Goal: Find specific page/section: Find specific page/section

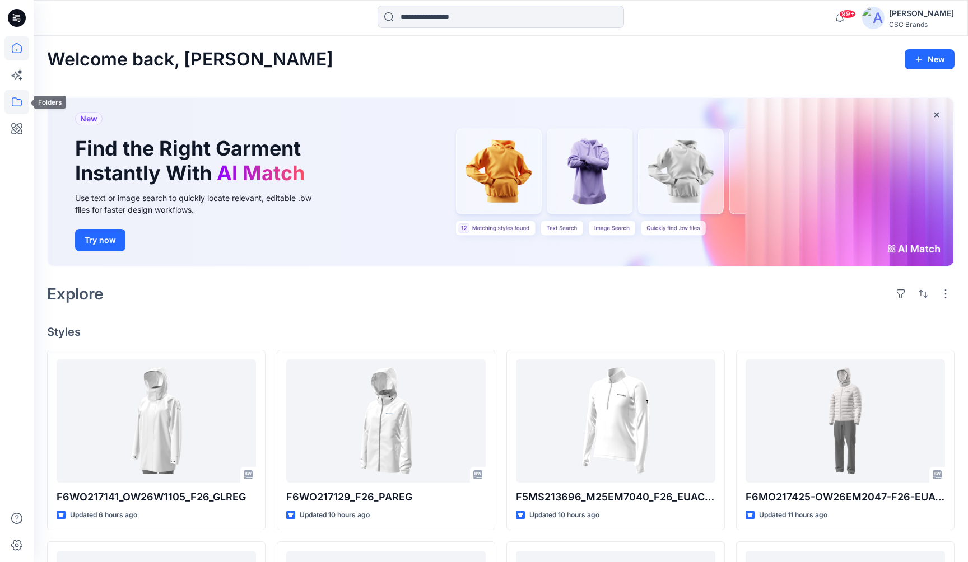
click at [18, 100] on icon at bounding box center [16, 102] width 25 height 25
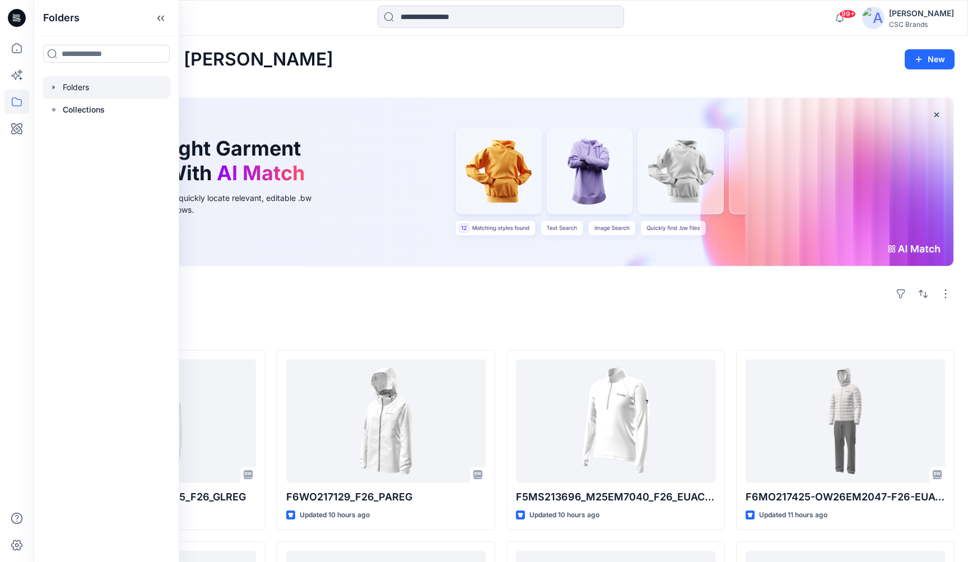
click at [96, 92] on div at bounding box center [107, 87] width 128 height 22
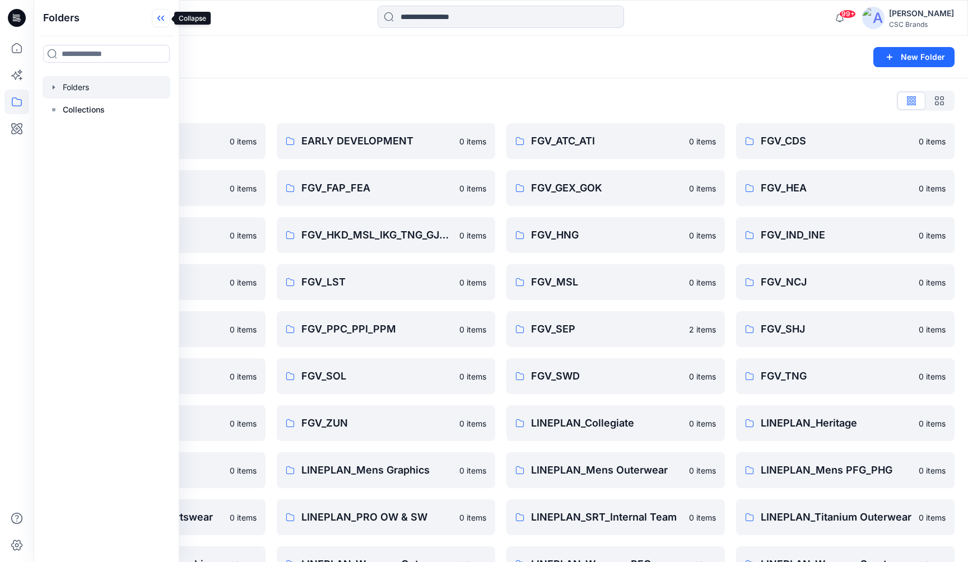
click at [156, 20] on icon at bounding box center [161, 18] width 18 height 18
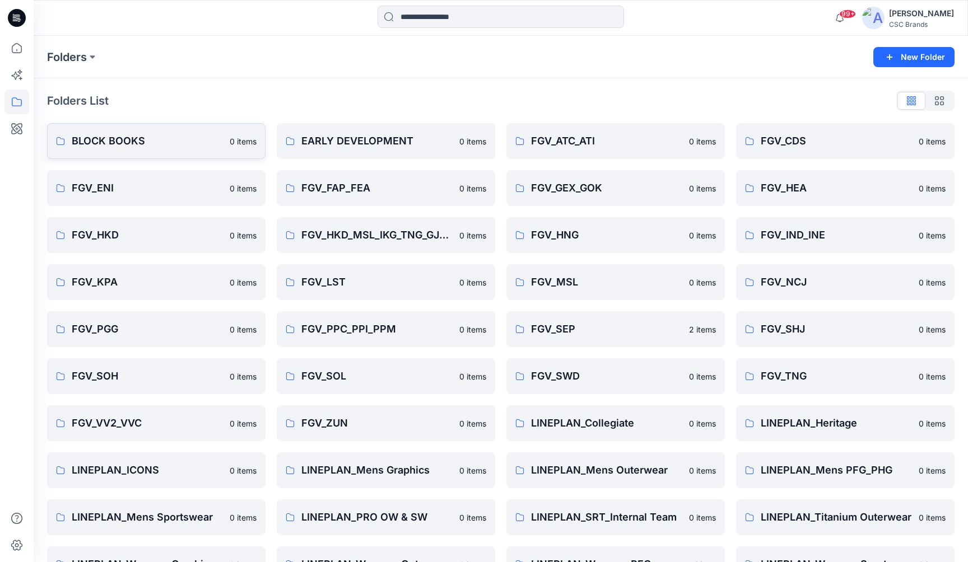
click at [115, 145] on p "BLOCK BOOKS" at bounding box center [147, 141] width 151 height 16
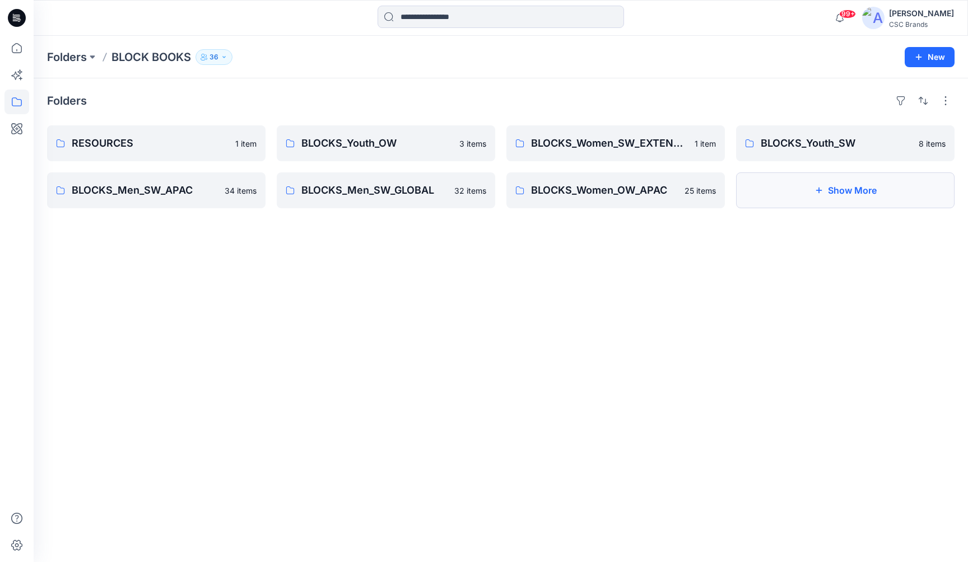
click at [790, 187] on button "Show More" at bounding box center [845, 191] width 218 height 36
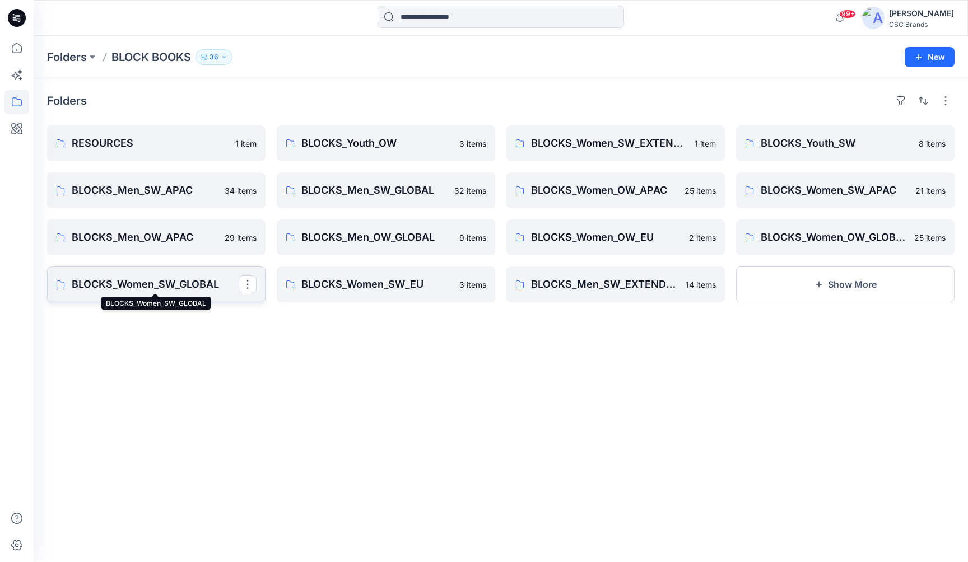
click at [183, 282] on p "BLOCKS_Women_SW_GLOBAL" at bounding box center [155, 285] width 167 height 16
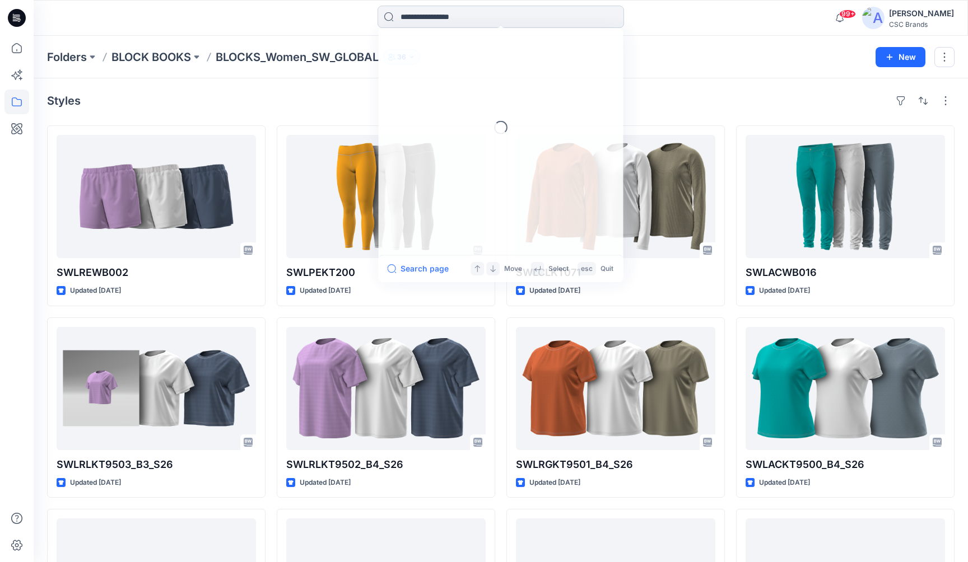
click at [492, 16] on input at bounding box center [501, 17] width 247 height 22
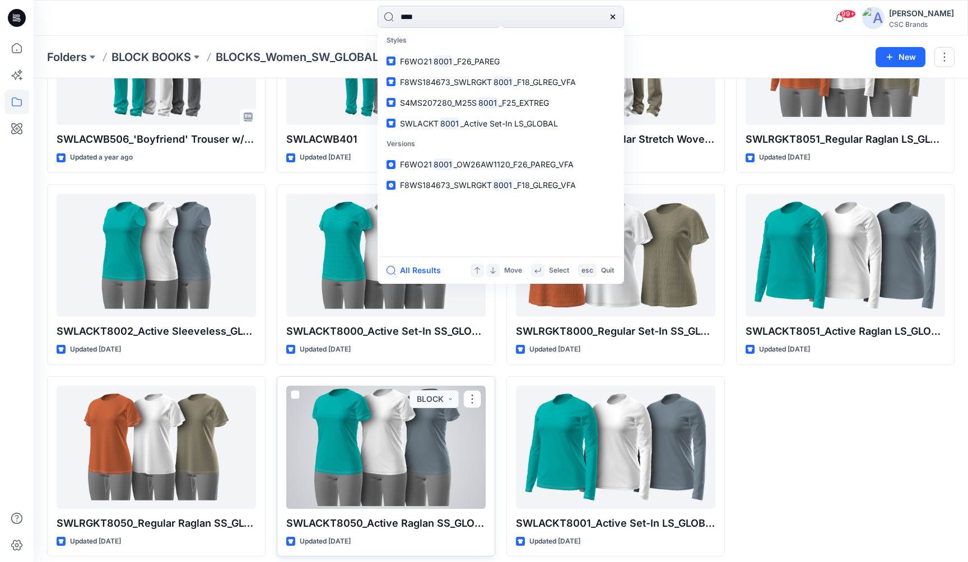
scroll to position [1476, 0]
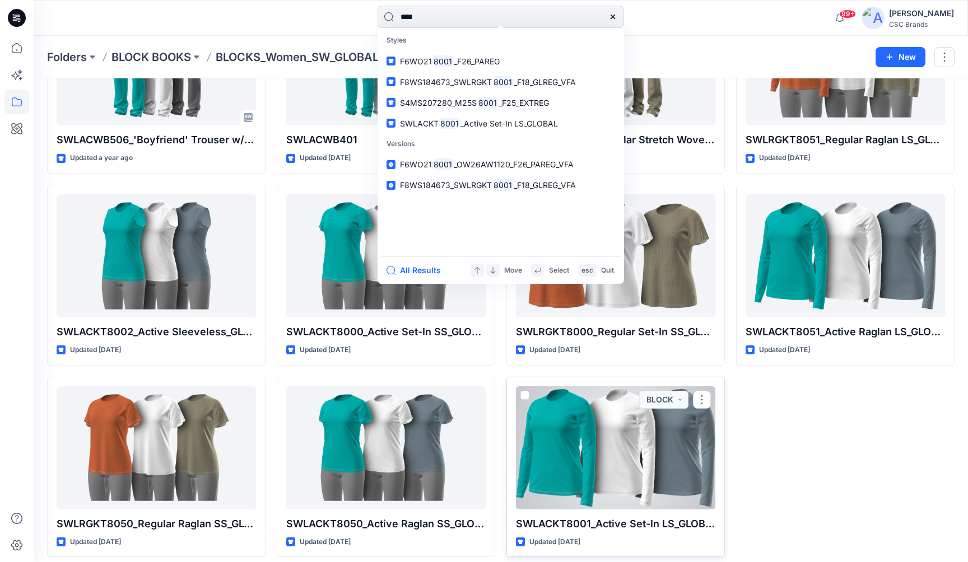
type input "****"
click at [599, 461] on div at bounding box center [615, 448] width 199 height 123
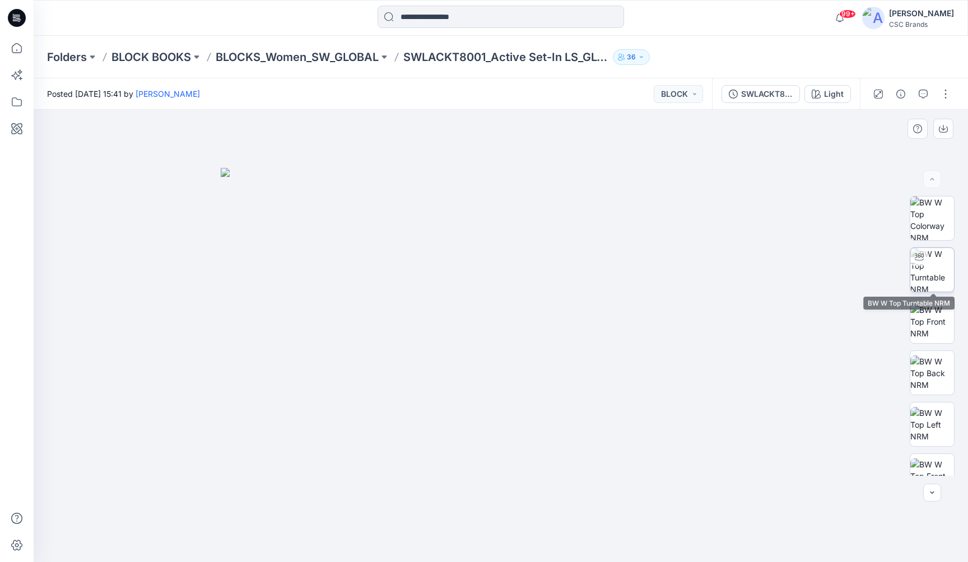
click at [932, 263] on img at bounding box center [932, 270] width 44 height 44
drag, startPoint x: 531, startPoint y: 381, endPoint x: 385, endPoint y: 382, distance: 145.7
click at [385, 382] on div at bounding box center [501, 336] width 934 height 453
drag, startPoint x: 547, startPoint y: 342, endPoint x: 899, endPoint y: 375, distance: 353.3
click at [556, 345] on div at bounding box center [501, 336] width 934 height 453
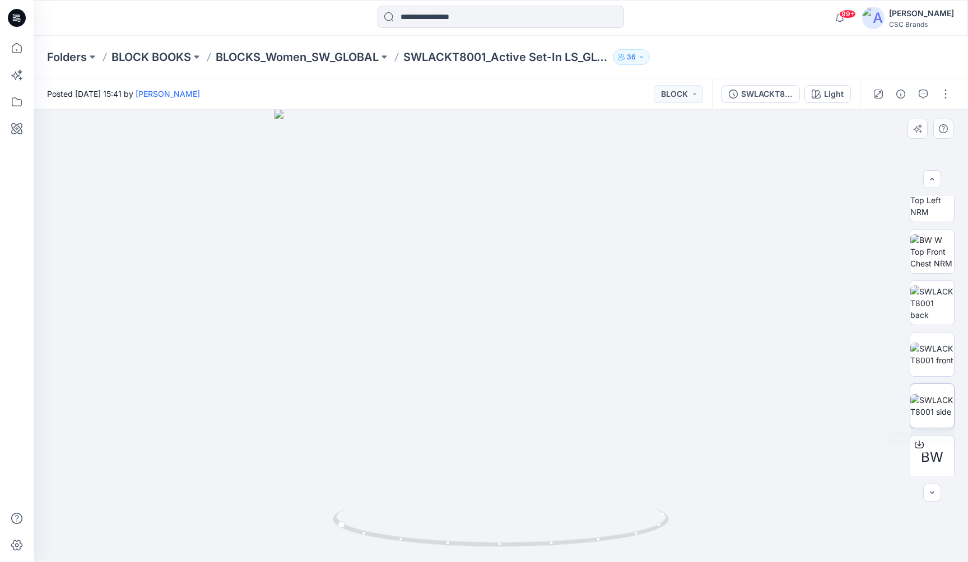
scroll to position [229, 0]
click at [936, 294] on img at bounding box center [932, 299] width 44 height 35
click at [937, 355] on img at bounding box center [932, 351] width 44 height 24
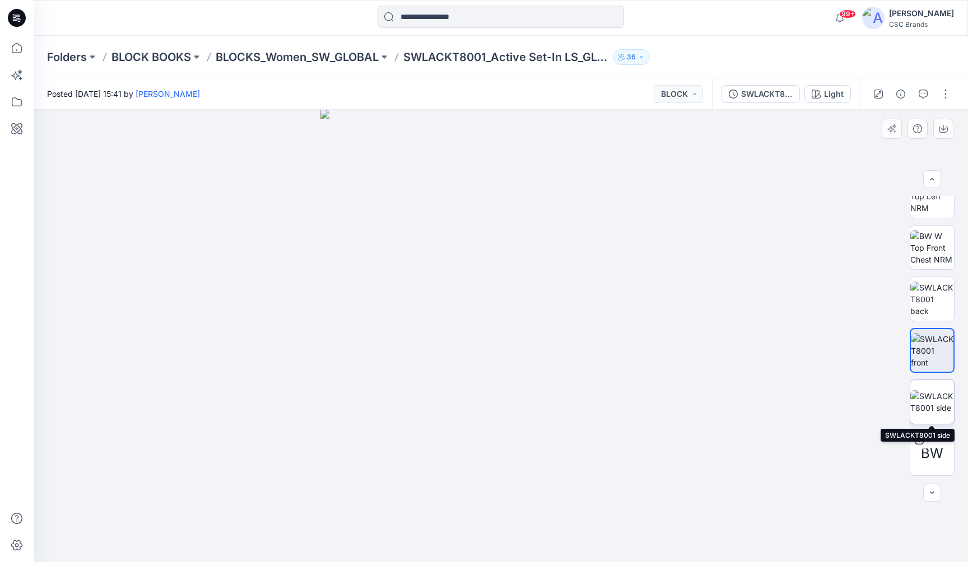
click at [937, 404] on img at bounding box center [932, 402] width 44 height 24
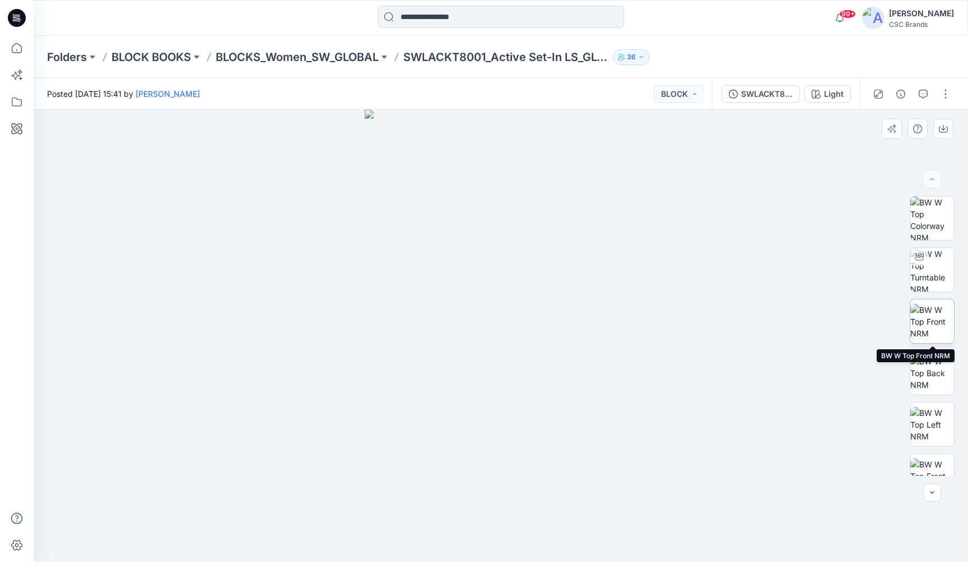
scroll to position [0, 0]
